Goal: Task Accomplishment & Management: Complete application form

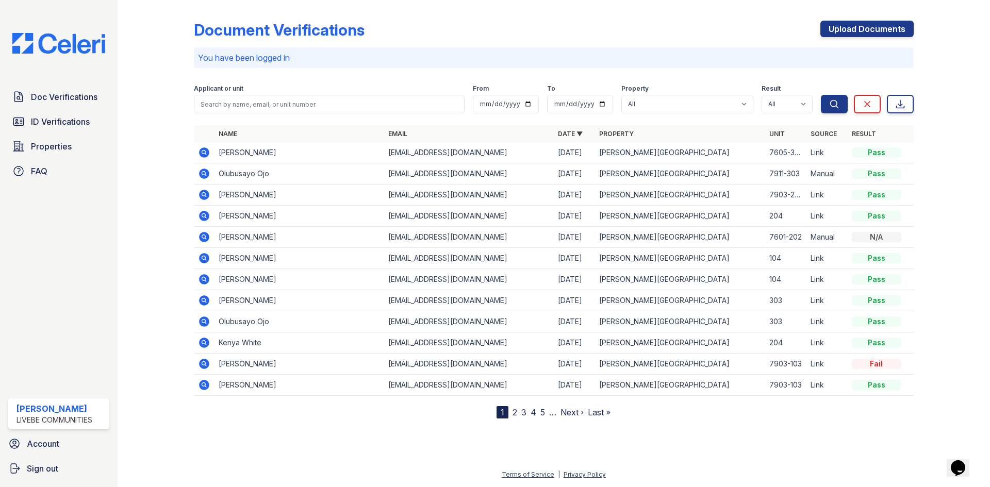
drag, startPoint x: 838, startPoint y: 21, endPoint x: 528, endPoint y: 88, distance: 317.1
click at [838, 21] on link "Upload Documents" at bounding box center [866, 29] width 93 height 17
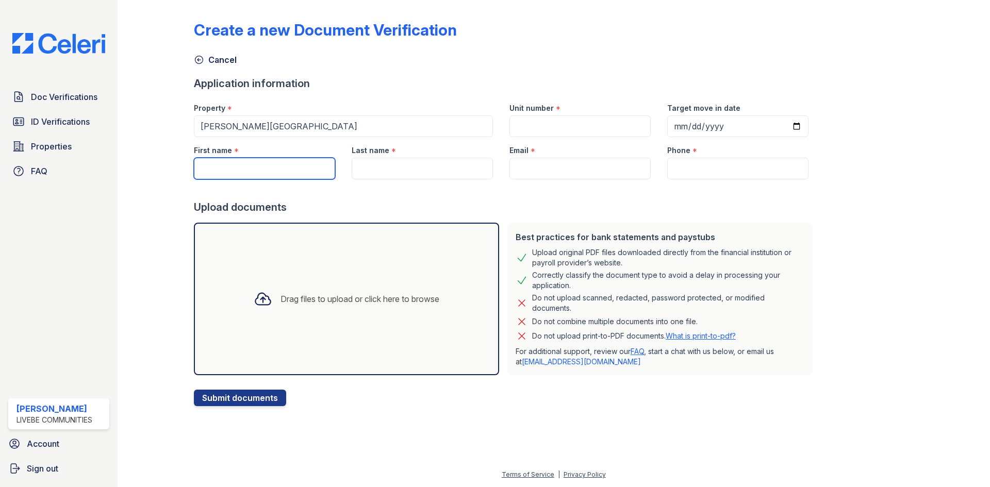
click at [234, 168] on input "First name" at bounding box center [264, 169] width 141 height 22
type input "[PERSON_NAME]"
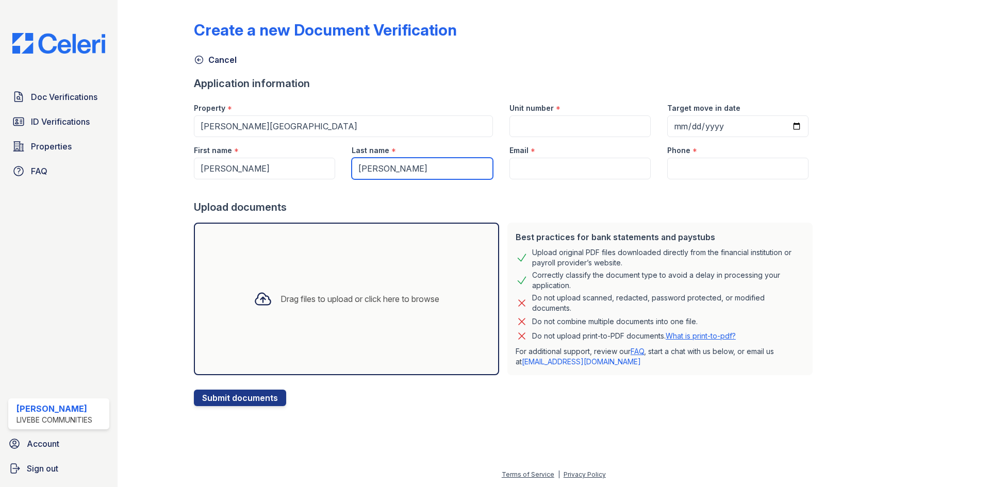
type input "[PERSON_NAME]"
paste input "[EMAIL_ADDRESS][DOMAIN_NAME]"
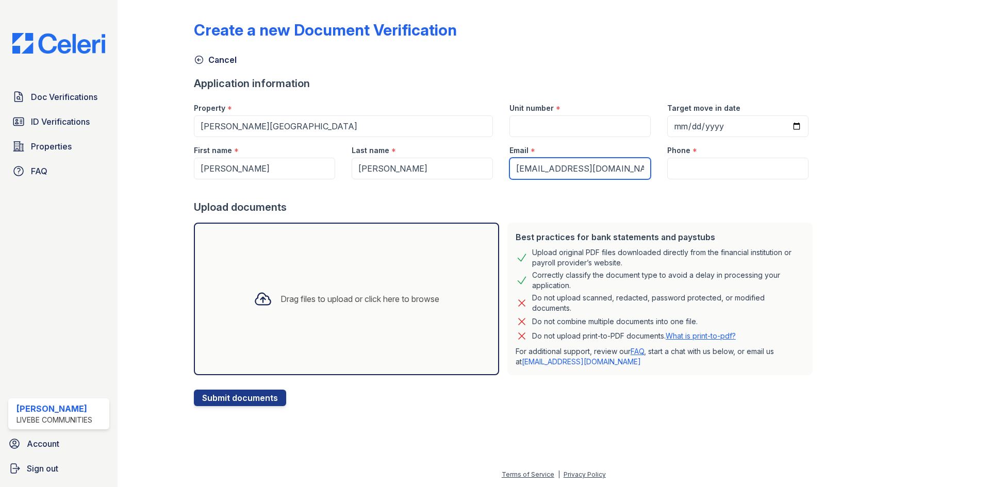
type input "[EMAIL_ADDRESS][DOMAIN_NAME]"
click at [681, 167] on input "Phone" at bounding box center [737, 169] width 141 height 22
paste input "[PHONE_NUMBER]"
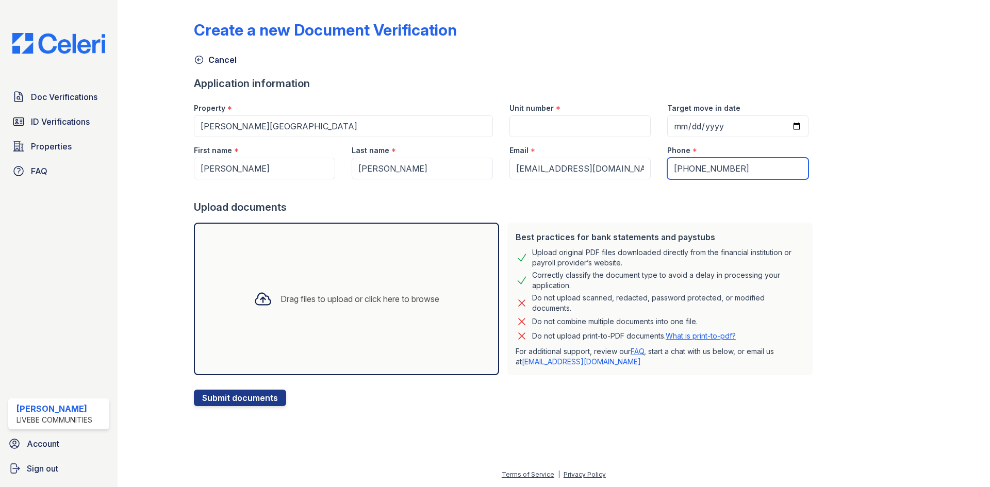
type input "[PHONE_NUMBER]"
click at [530, 127] on input "Unit number" at bounding box center [579, 127] width 141 height 22
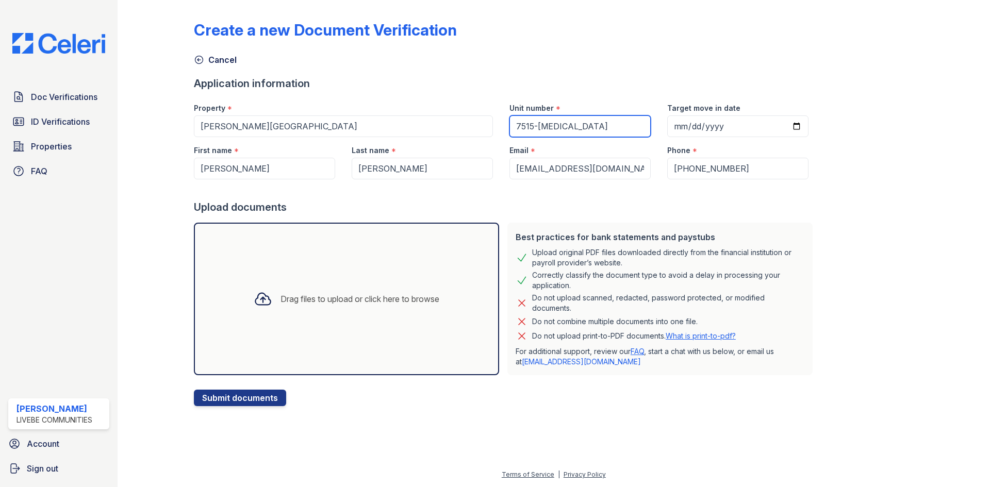
type input "7515-[MEDICAL_DATA]"
click at [336, 239] on div "Drag files to upload or click here to browse" at bounding box center [346, 299] width 305 height 153
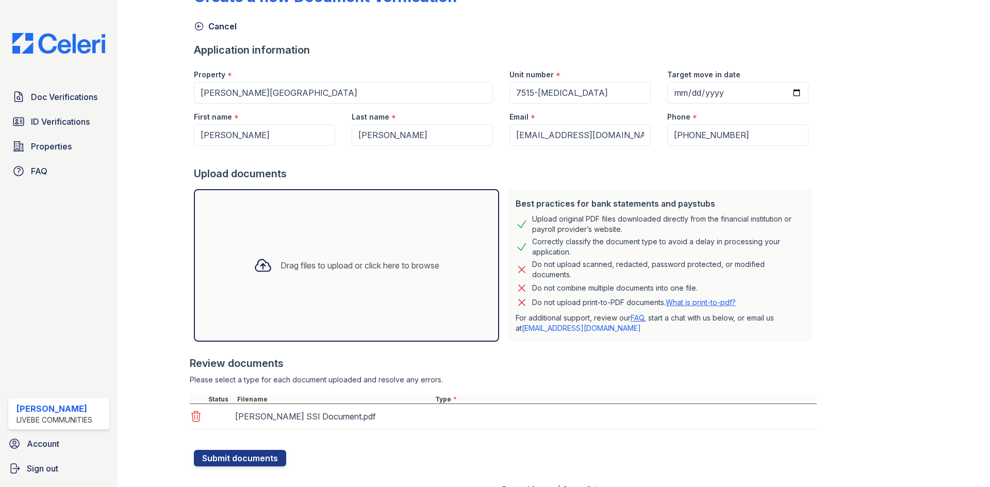
scroll to position [48, 0]
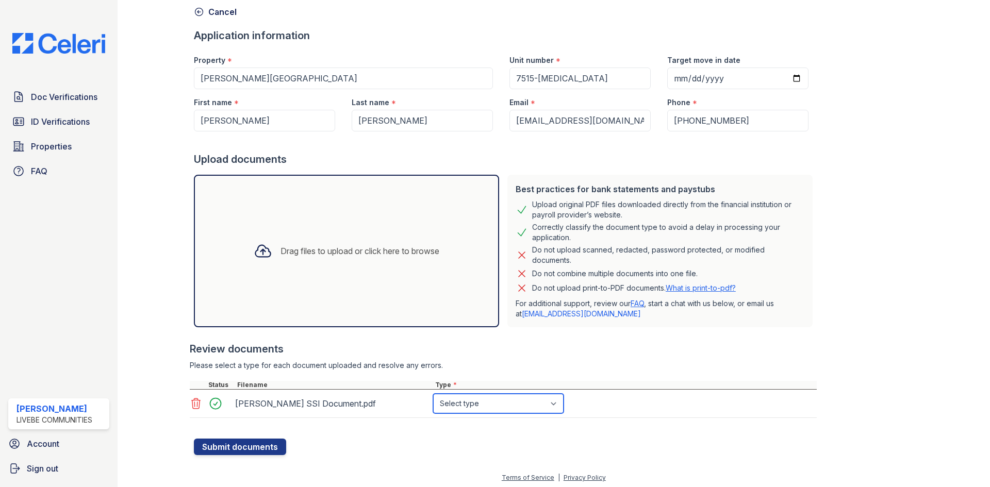
click at [490, 406] on select "Select type Paystub Bank Statement Offer Letter Tax Documents Benefit Award Let…" at bounding box center [498, 404] width 130 height 20
click at [433, 394] on select "Select type Paystub Bank Statement Offer Letter Tax Documents Benefit Award Let…" at bounding box center [498, 404] width 130 height 20
click at [486, 359] on div "Review documents Please select a type for each document uploaded and resolve an…" at bounding box center [503, 380] width 627 height 97
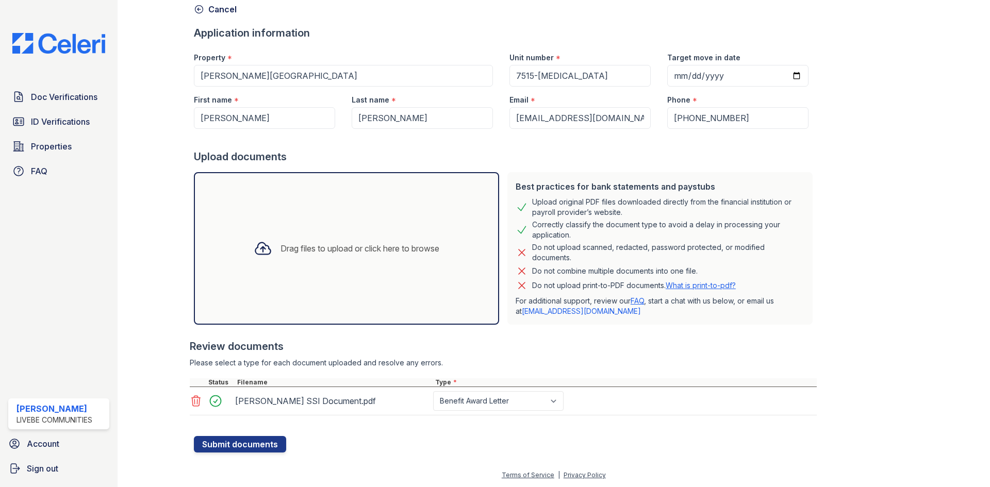
scroll to position [51, 0]
click at [490, 402] on select "Select type Paystub Bank Statement Offer Letter Tax Documents Benefit Award Let…" at bounding box center [498, 401] width 130 height 20
select select "other"
click at [433, 391] on select "Select type Paystub Bank Statement Offer Letter Tax Documents Benefit Award Let…" at bounding box center [498, 401] width 130 height 20
click at [264, 439] on button "Submit documents" at bounding box center [240, 444] width 92 height 17
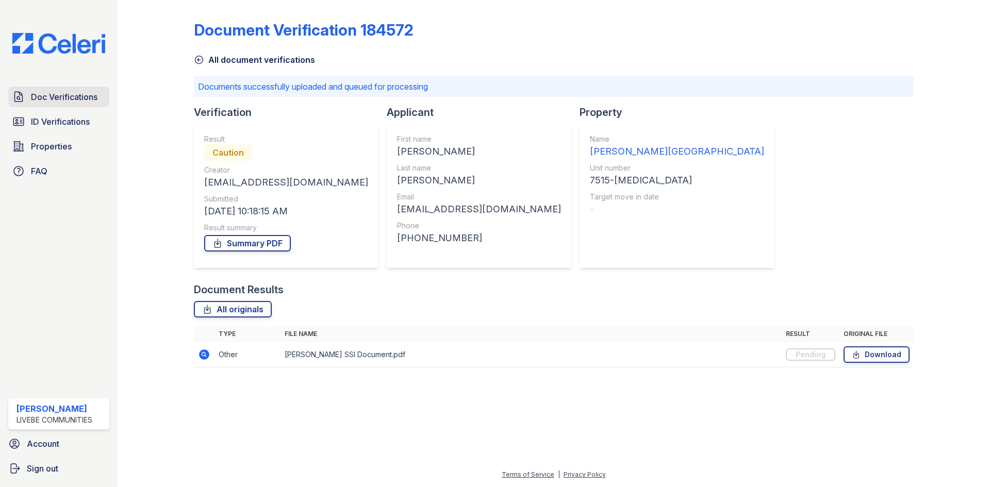
click at [56, 98] on span "Doc Verifications" at bounding box center [64, 97] width 67 height 12
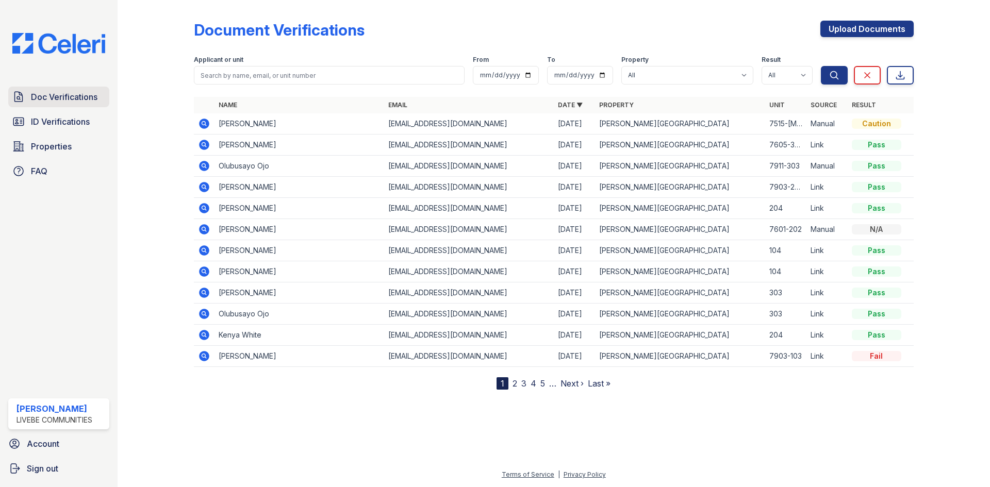
click at [48, 103] on span "Doc Verifications" at bounding box center [64, 97] width 67 height 12
